Goal: Check status: Check status

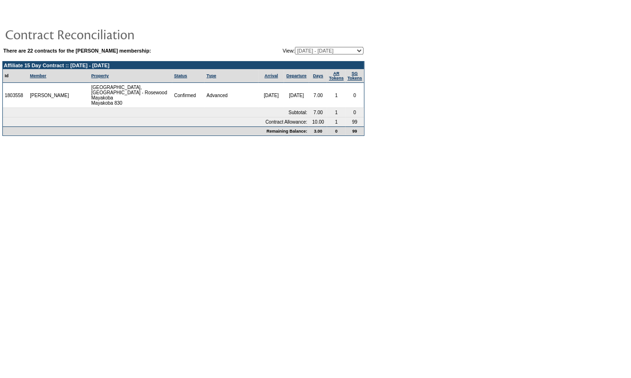
click at [307, 53] on select "[DATE] - [DATE] [DATE] - [DATE] [DATE] - [DATE] [DATE] - [DATE] [DATE] - [DATE]…" at bounding box center [329, 51] width 69 height 8
select select "148708"
click at [295, 47] on select "[DATE] - [DATE] [DATE] - [DATE] [DATE] - [DATE] [DATE] - [DATE] [DATE] - [DATE]…" at bounding box center [329, 51] width 69 height 8
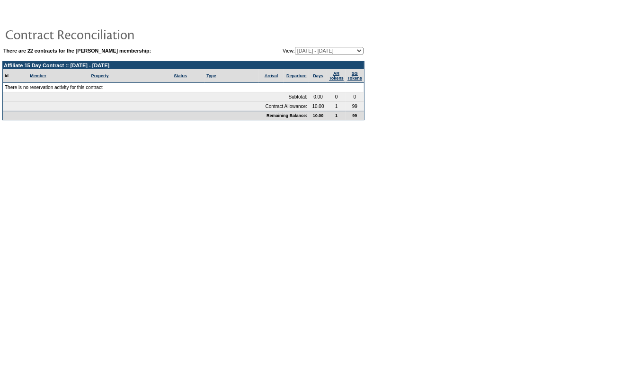
click at [337, 58] on td "There are 22 contracts for the Ken Anderson membership: View: 12/04/07 - 01/31/…" at bounding box center [183, 83] width 362 height 74
click at [341, 52] on select "[DATE] - [DATE] [DATE] - [DATE] [DATE] - [DATE] [DATE] - [DATE] [DATE] - [DATE]…" at bounding box center [329, 51] width 69 height 8
select select "122138"
click at [295, 47] on select "[DATE] - [DATE] [DATE] - [DATE] [DATE] - [DATE] [DATE] - [DATE] [DATE] - [DATE]…" at bounding box center [329, 51] width 69 height 8
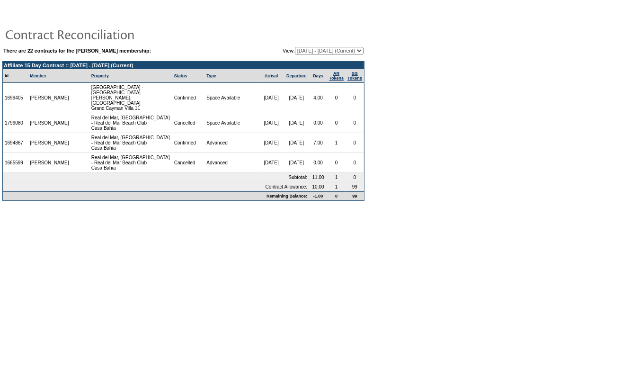
click at [335, 47] on select "[DATE] - [DATE] [DATE] - [DATE] [DATE] - [DATE] [DATE] - [DATE] [DATE] - [DATE]…" at bounding box center [329, 51] width 69 height 8
click at [414, 192] on form "There are 22 contracts for the [PERSON_NAME] membership: View: [DATE] - [DATE] …" at bounding box center [315, 104] width 631 height 209
click at [329, 51] on select "[DATE] - [DATE] [DATE] - [DATE] [DATE] - [DATE] [DATE] - [DATE] [DATE] - [DATE]…" at bounding box center [329, 51] width 69 height 8
select select "127753"
click at [295, 47] on select "[DATE] - [DATE] [DATE] - [DATE] [DATE] - [DATE] [DATE] - [DATE] [DATE] - [DATE]…" at bounding box center [329, 51] width 69 height 8
